Goal: Task Accomplishment & Management: Use online tool/utility

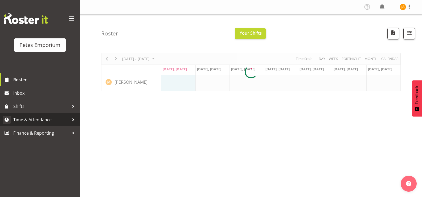
click at [48, 121] on span "Time & Attendance" at bounding box center [41, 120] width 56 height 8
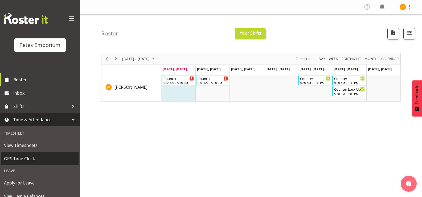
click at [33, 160] on span "GPS Time Clock" at bounding box center [40, 158] width 72 height 8
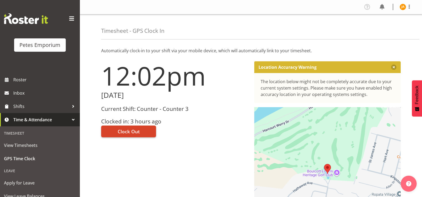
click at [127, 134] on span "Clock Out" at bounding box center [129, 131] width 22 height 7
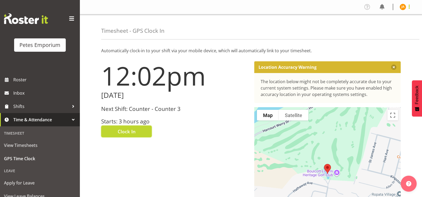
click at [408, 9] on span at bounding box center [409, 6] width 6 height 6
click at [384, 29] on link "Log Out" at bounding box center [386, 28] width 51 height 10
